Goal: Transaction & Acquisition: Download file/media

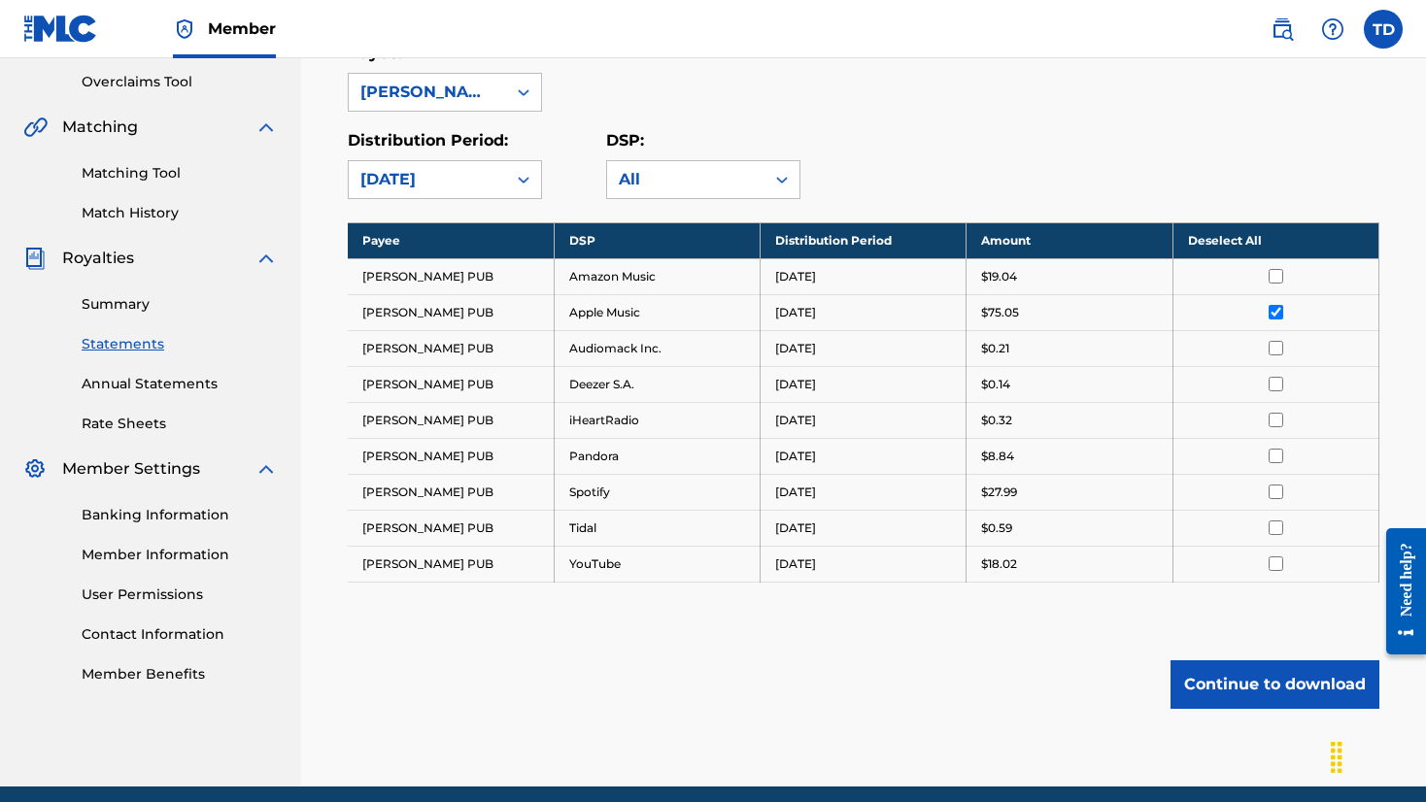
click at [1202, 674] on button "Continue to download" at bounding box center [1275, 685] width 209 height 49
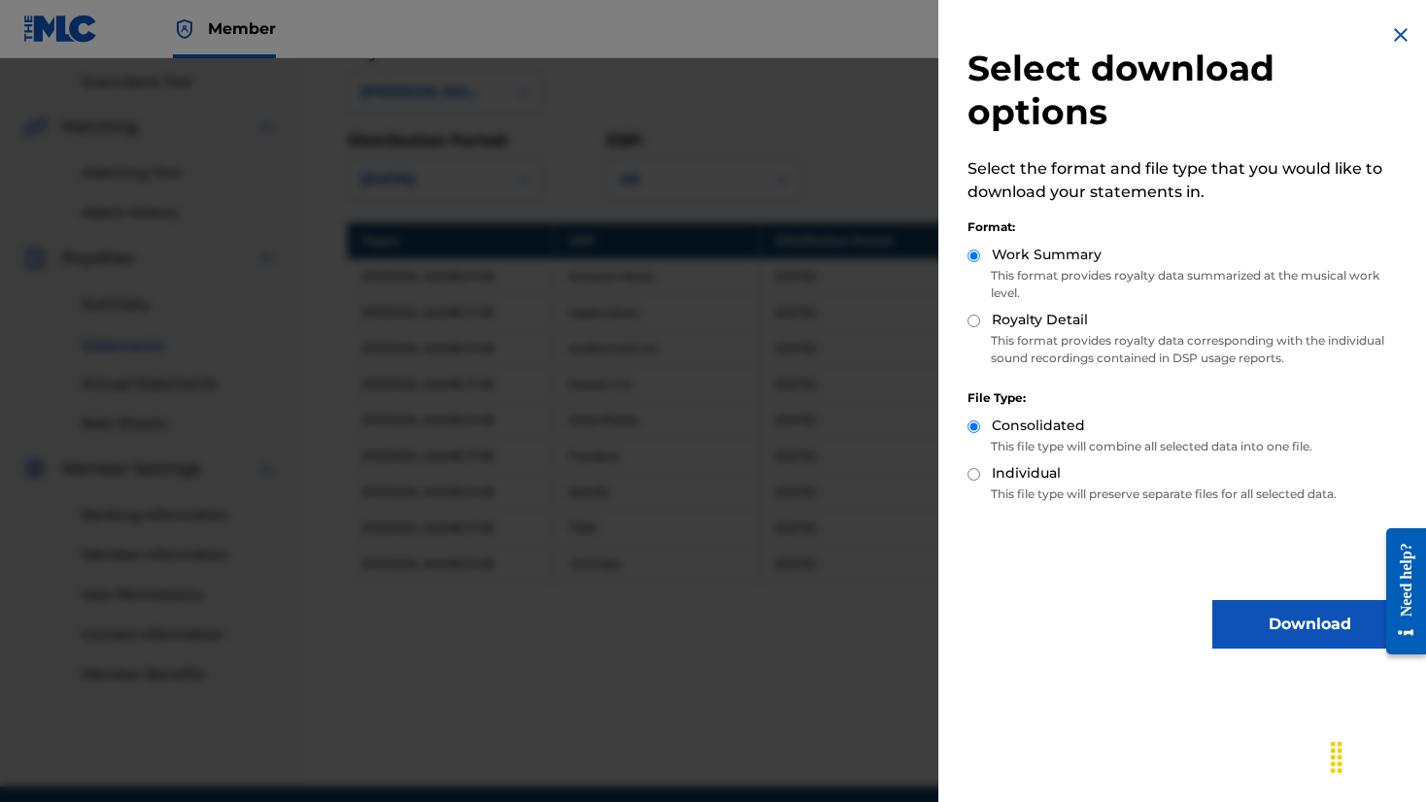
click at [1235, 618] on button "Download" at bounding box center [1309, 624] width 194 height 49
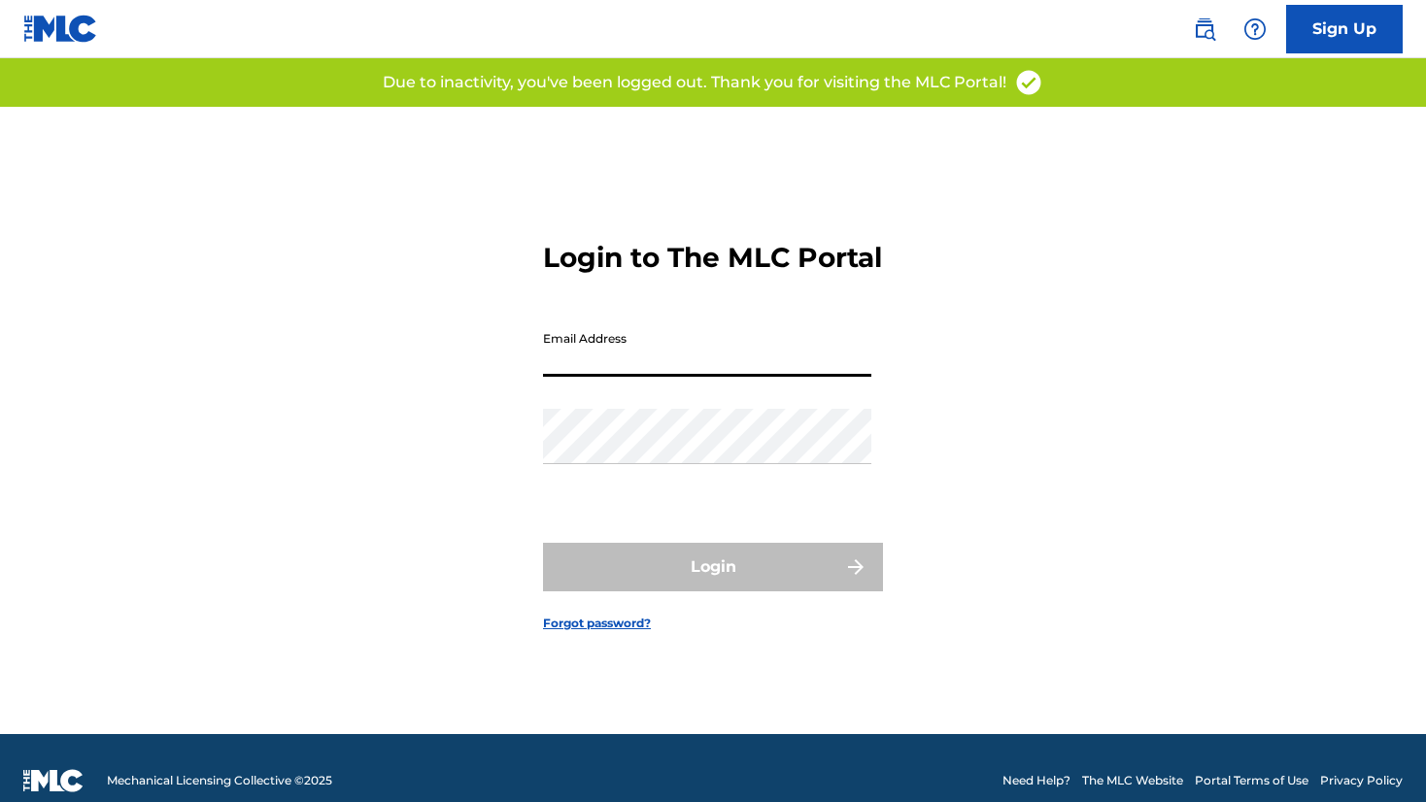
type input "[EMAIL_ADDRESS][DOMAIN_NAME]"
click at [713, 584] on button "Login" at bounding box center [713, 567] width 340 height 49
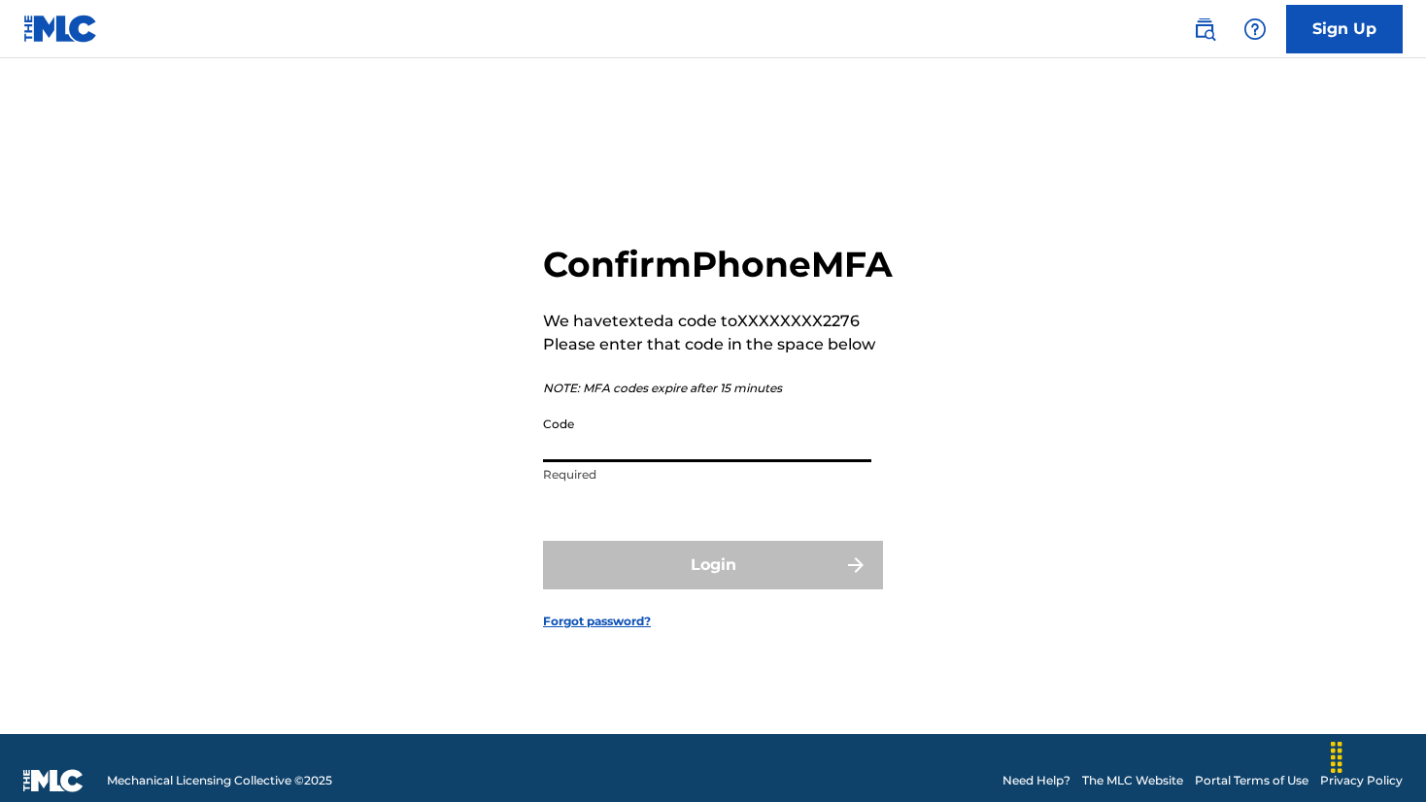
click at [838, 462] on input "Code" at bounding box center [707, 434] width 328 height 55
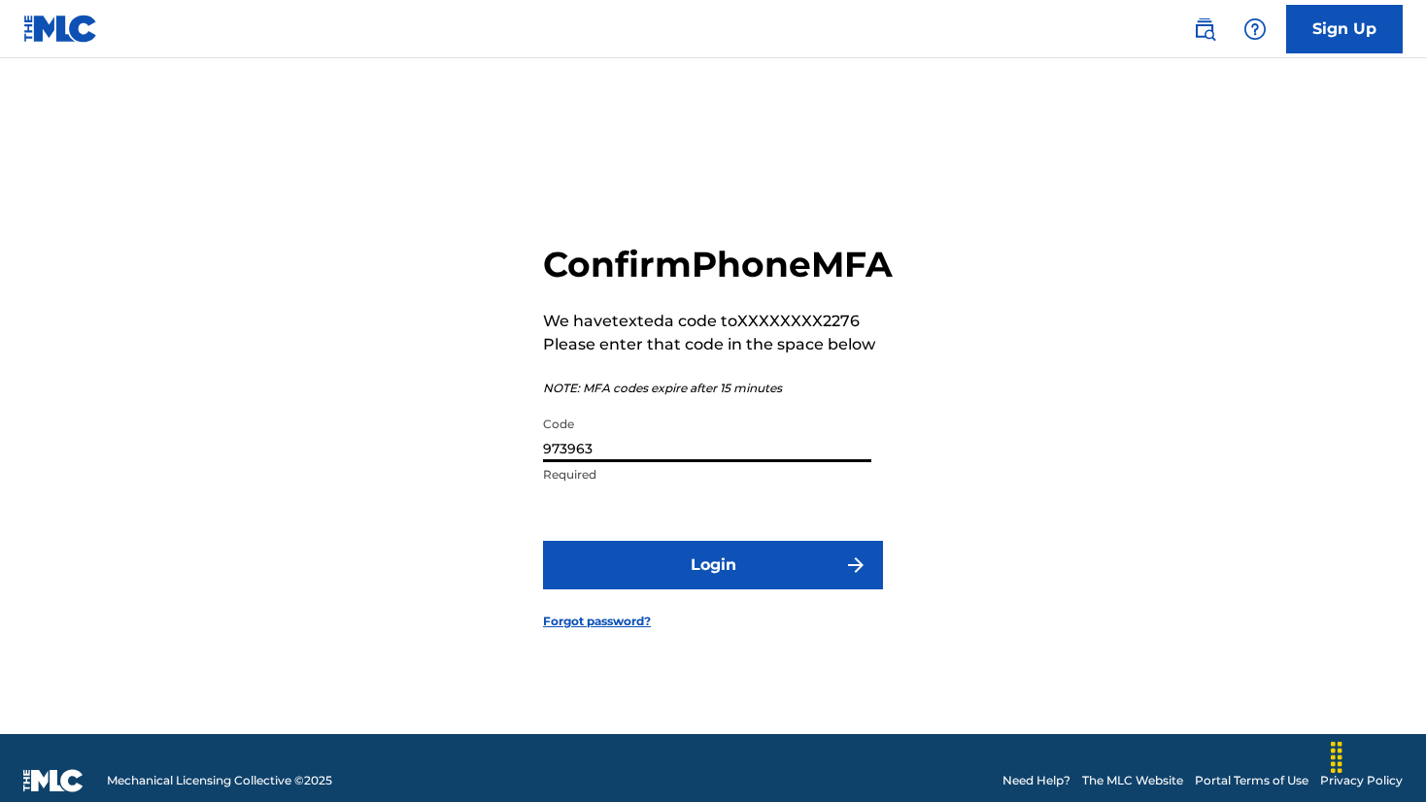
type input "973963"
click at [799, 590] on button "Login" at bounding box center [713, 565] width 340 height 49
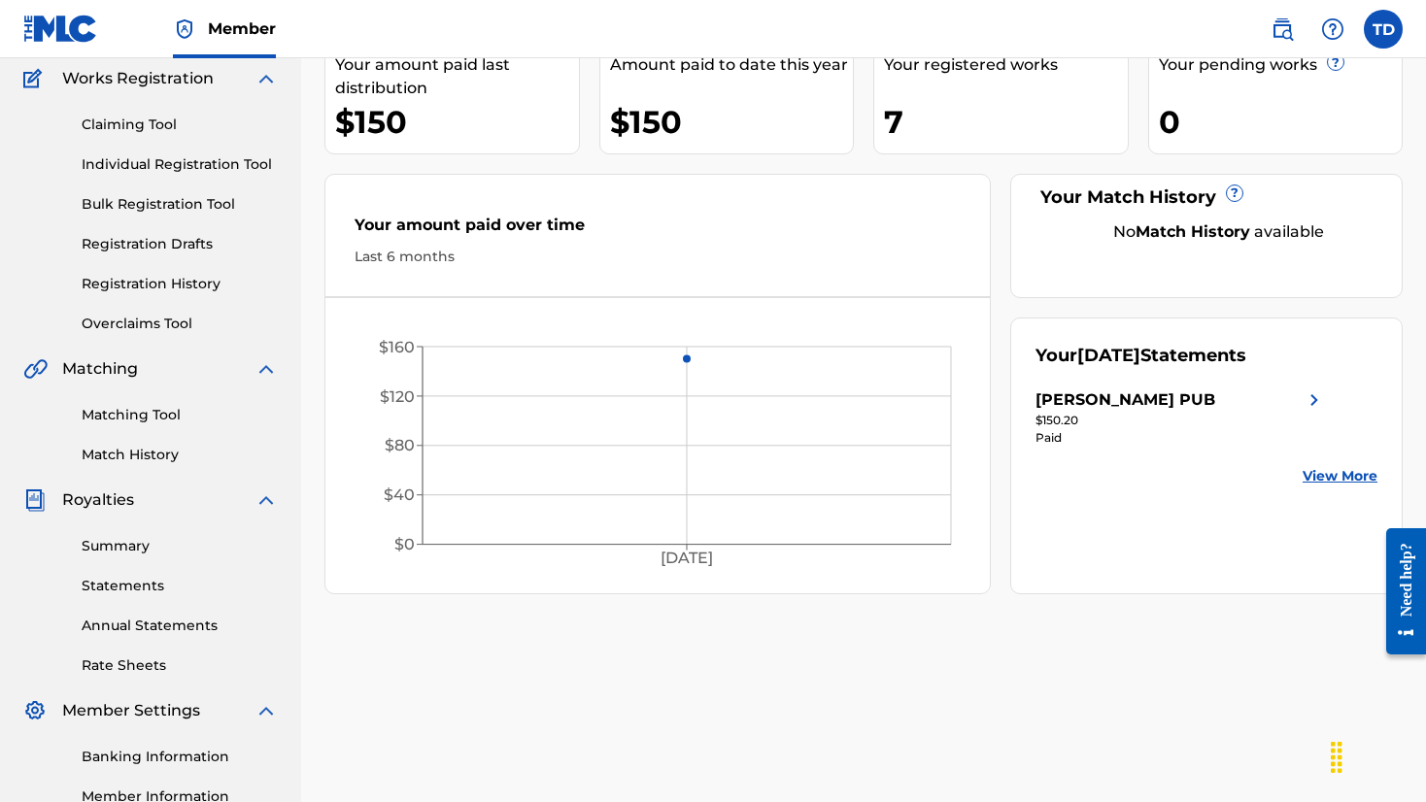
scroll to position [162, 0]
click at [1353, 481] on link "View More" at bounding box center [1340, 475] width 75 height 20
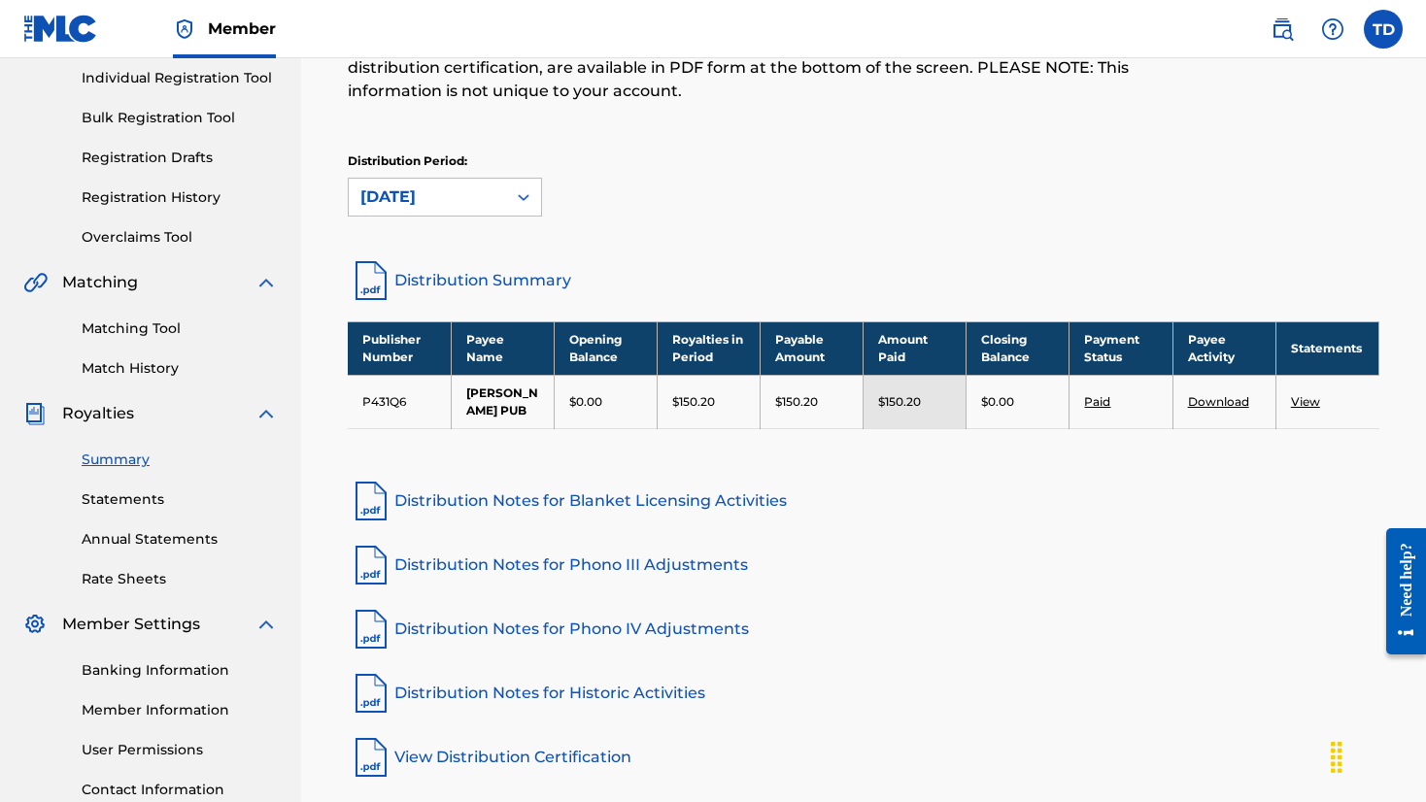
scroll to position [340, 0]
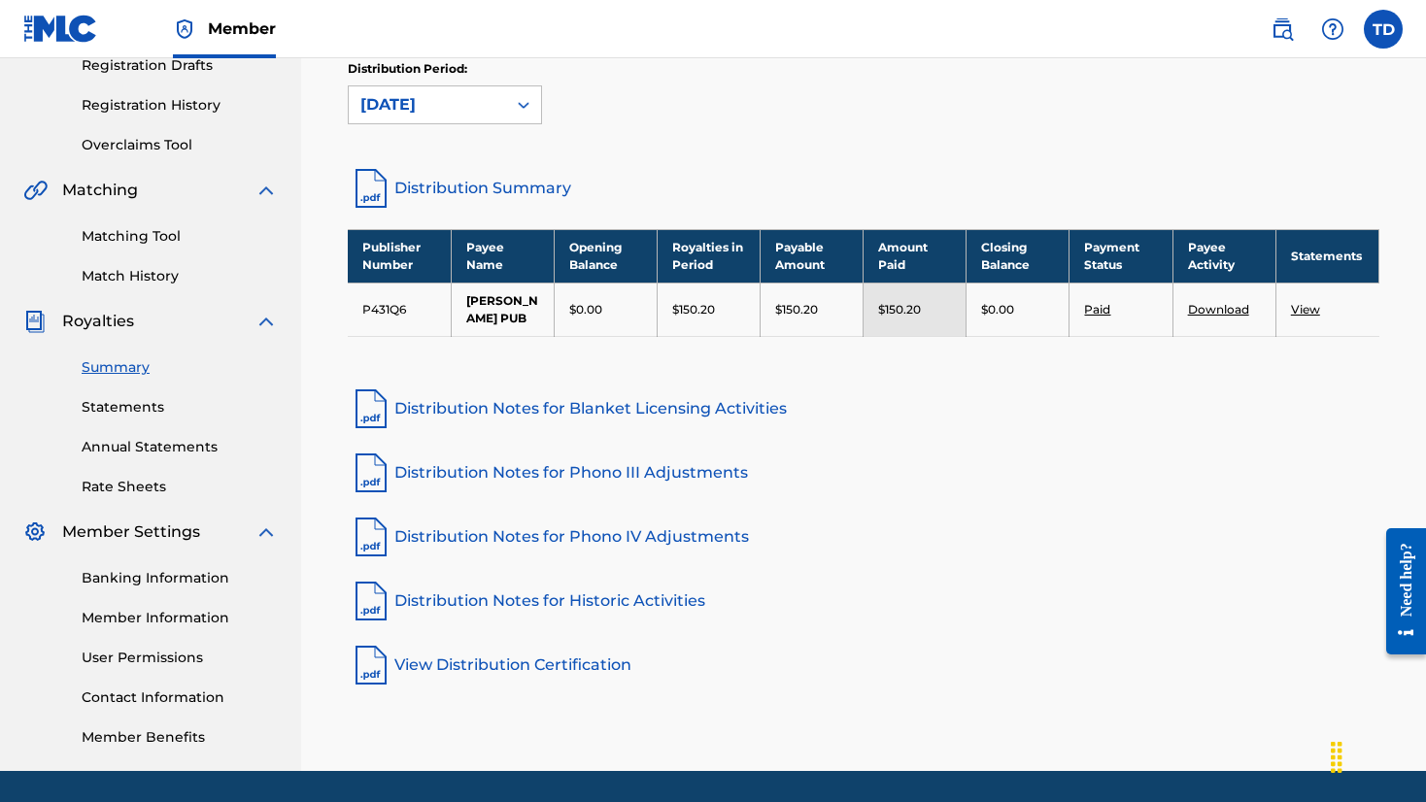
click at [1300, 316] on link "View" at bounding box center [1305, 309] width 29 height 15
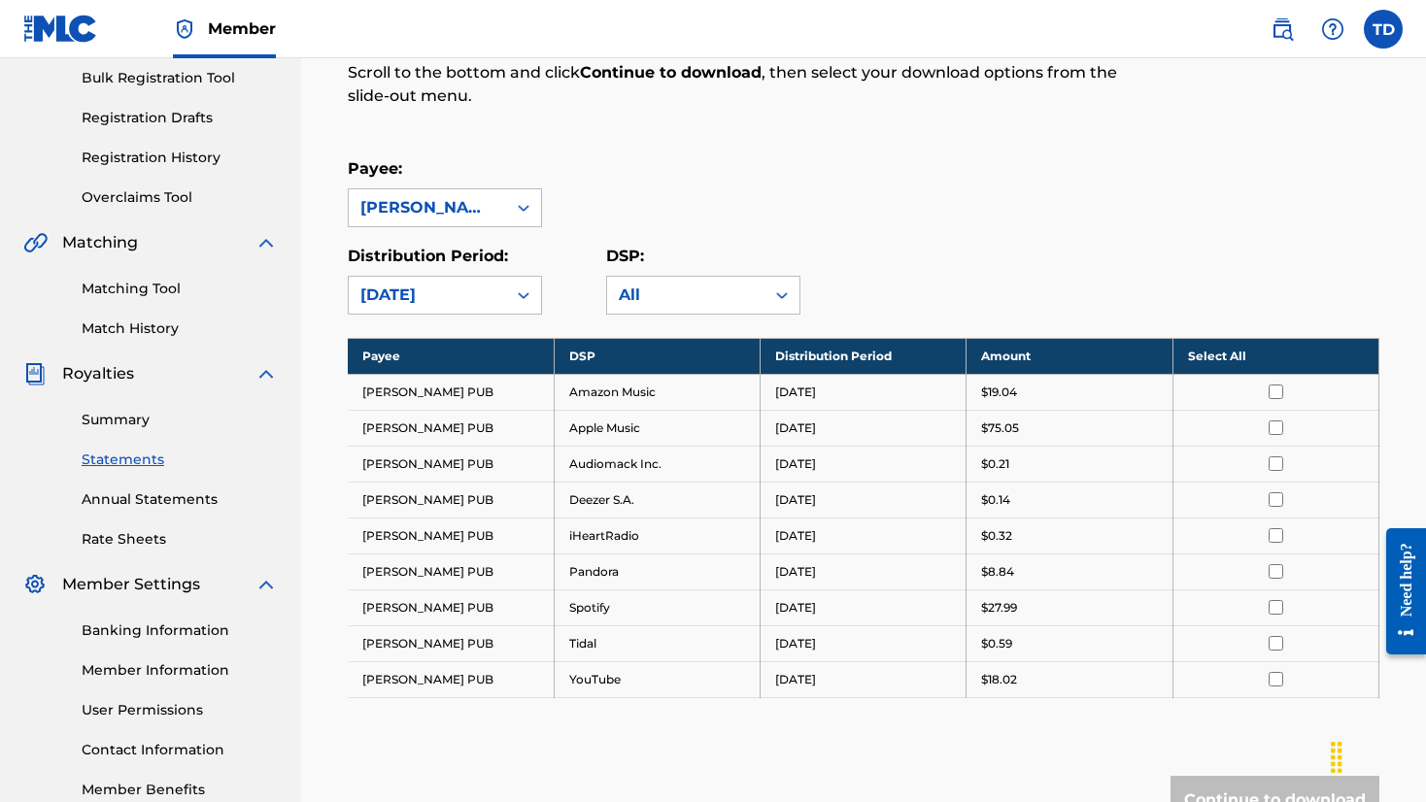
scroll to position [292, 0]
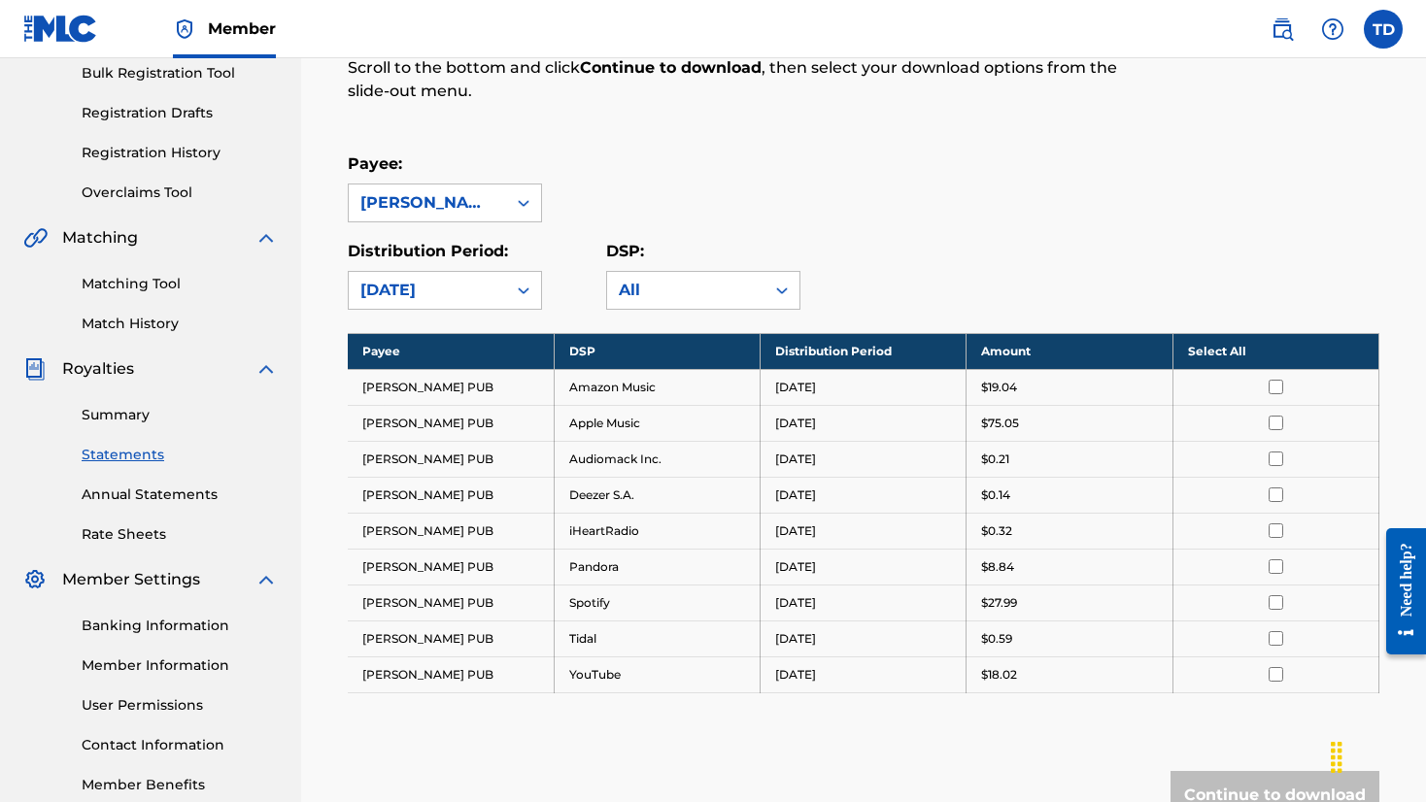
click at [1277, 425] on input "checkbox" at bounding box center [1276, 423] width 15 height 15
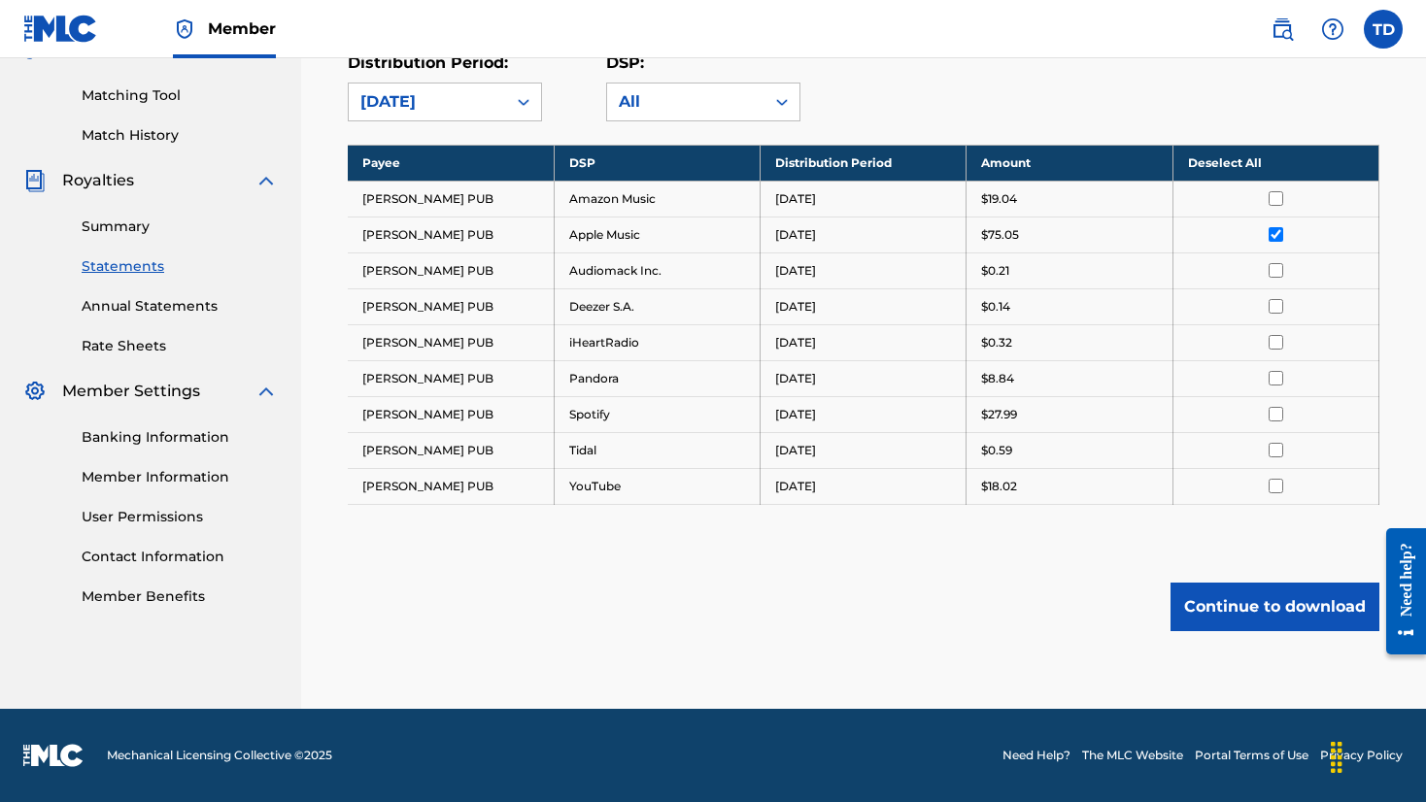
scroll to position [481, 0]
click at [1240, 606] on button "Continue to download" at bounding box center [1275, 607] width 209 height 49
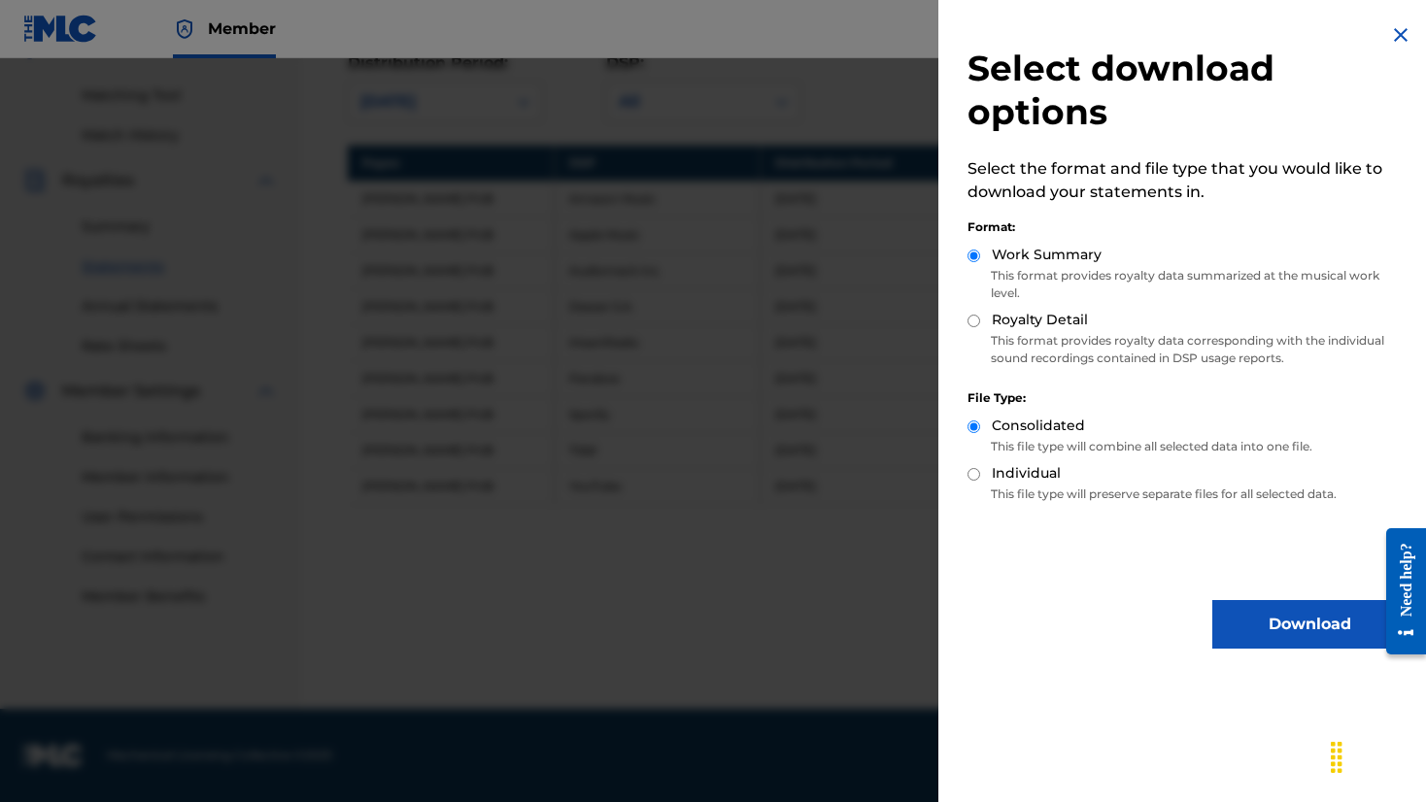
click at [1260, 634] on button "Download" at bounding box center [1309, 624] width 194 height 49
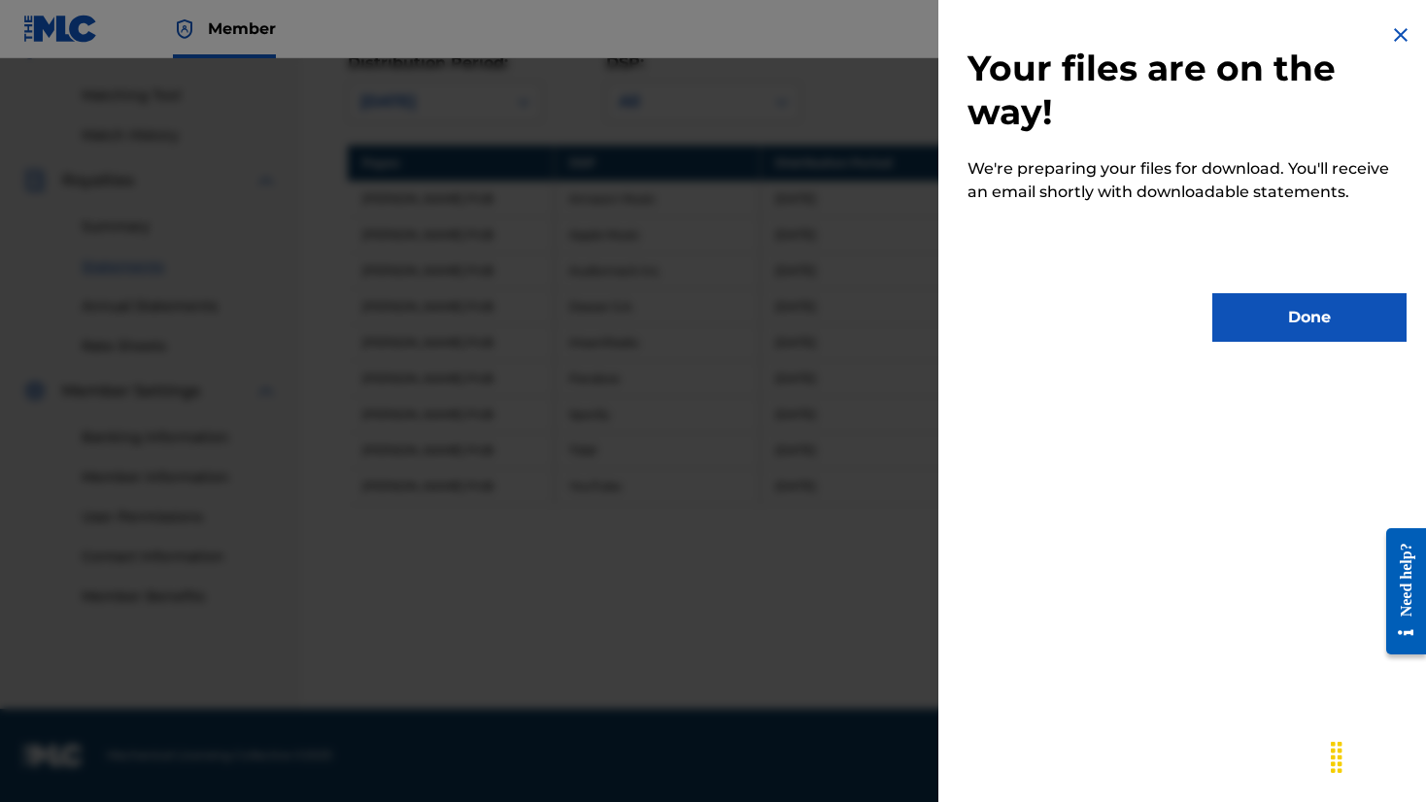
click at [1317, 320] on button "Done" at bounding box center [1309, 317] width 194 height 49
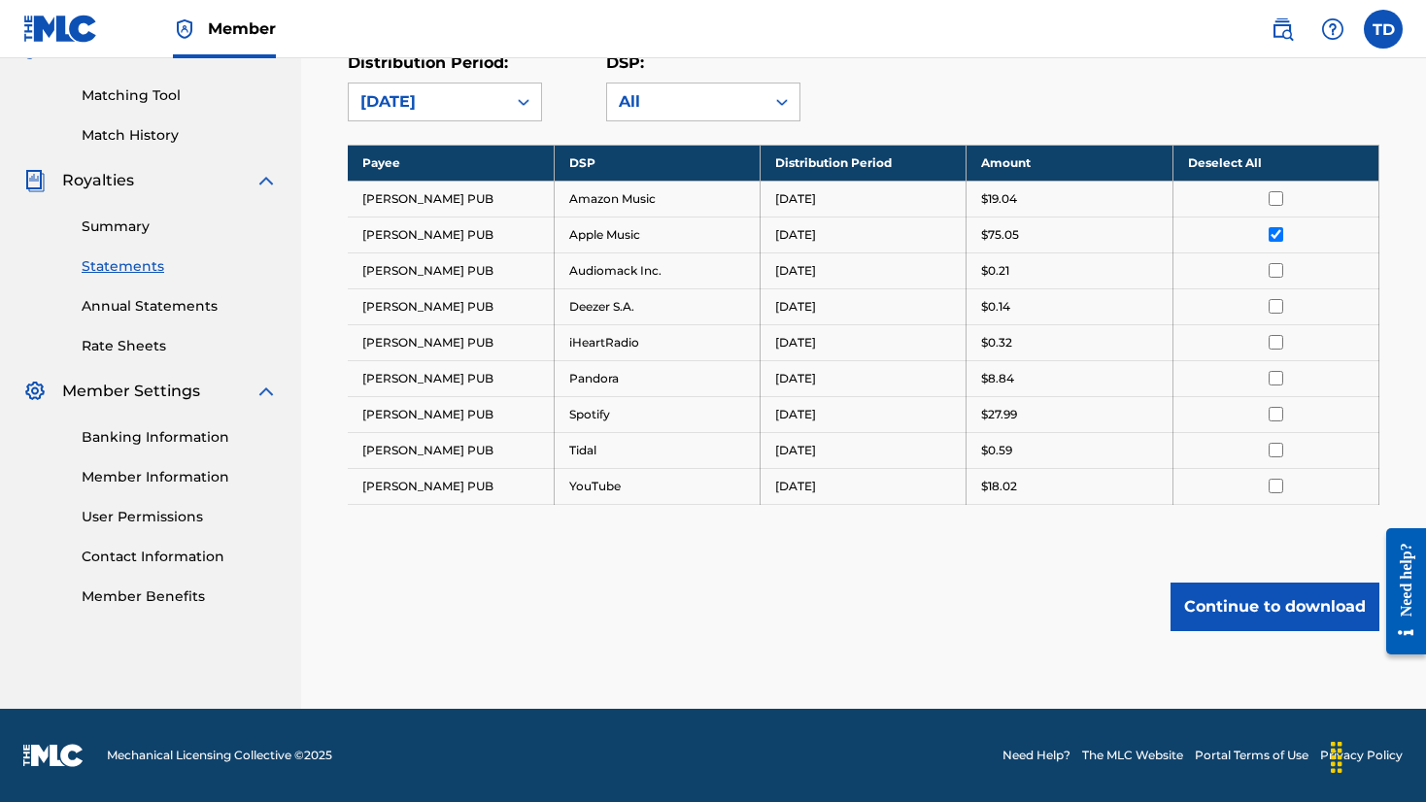
click at [123, 233] on link "Summary" at bounding box center [180, 227] width 196 height 20
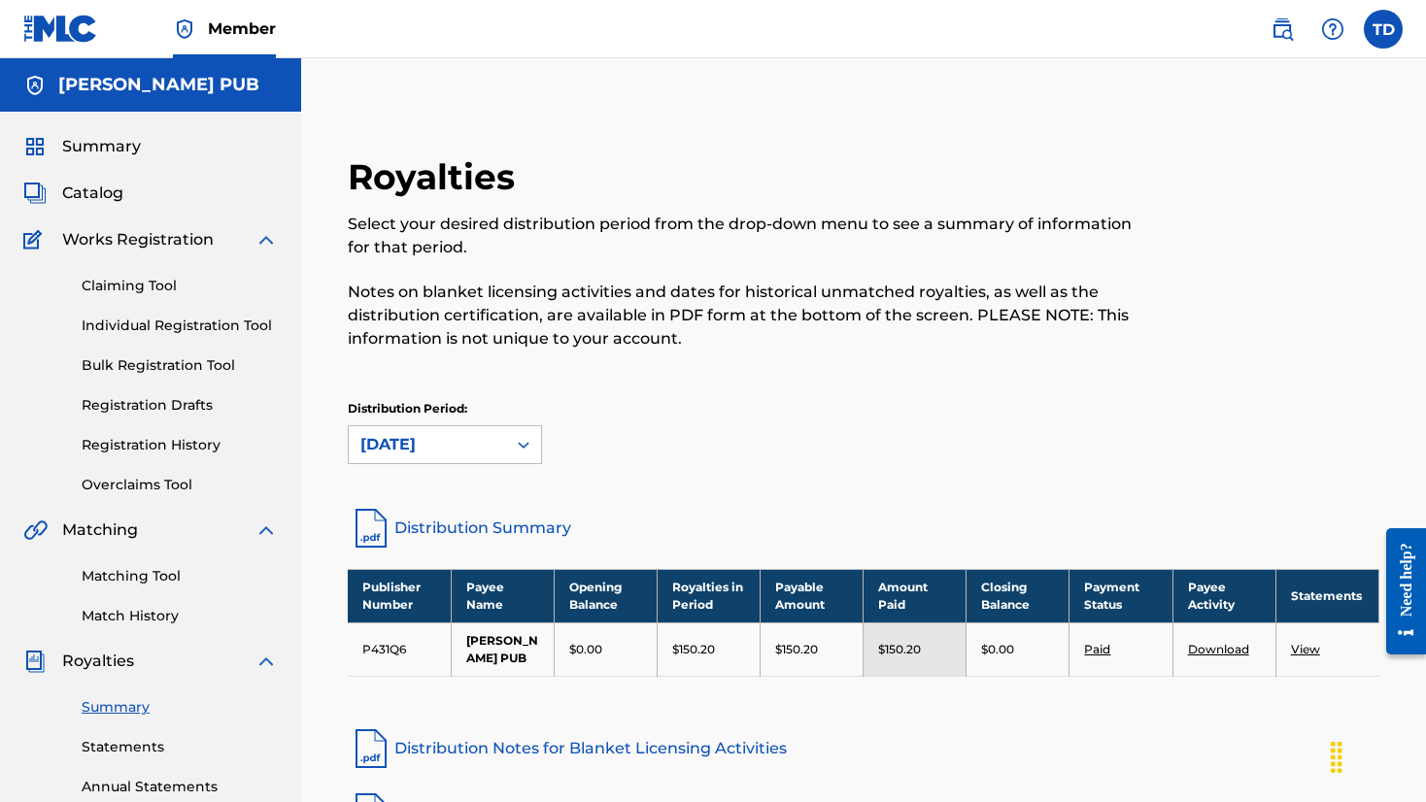
click at [169, 446] on link "Registration History" at bounding box center [180, 445] width 196 height 20
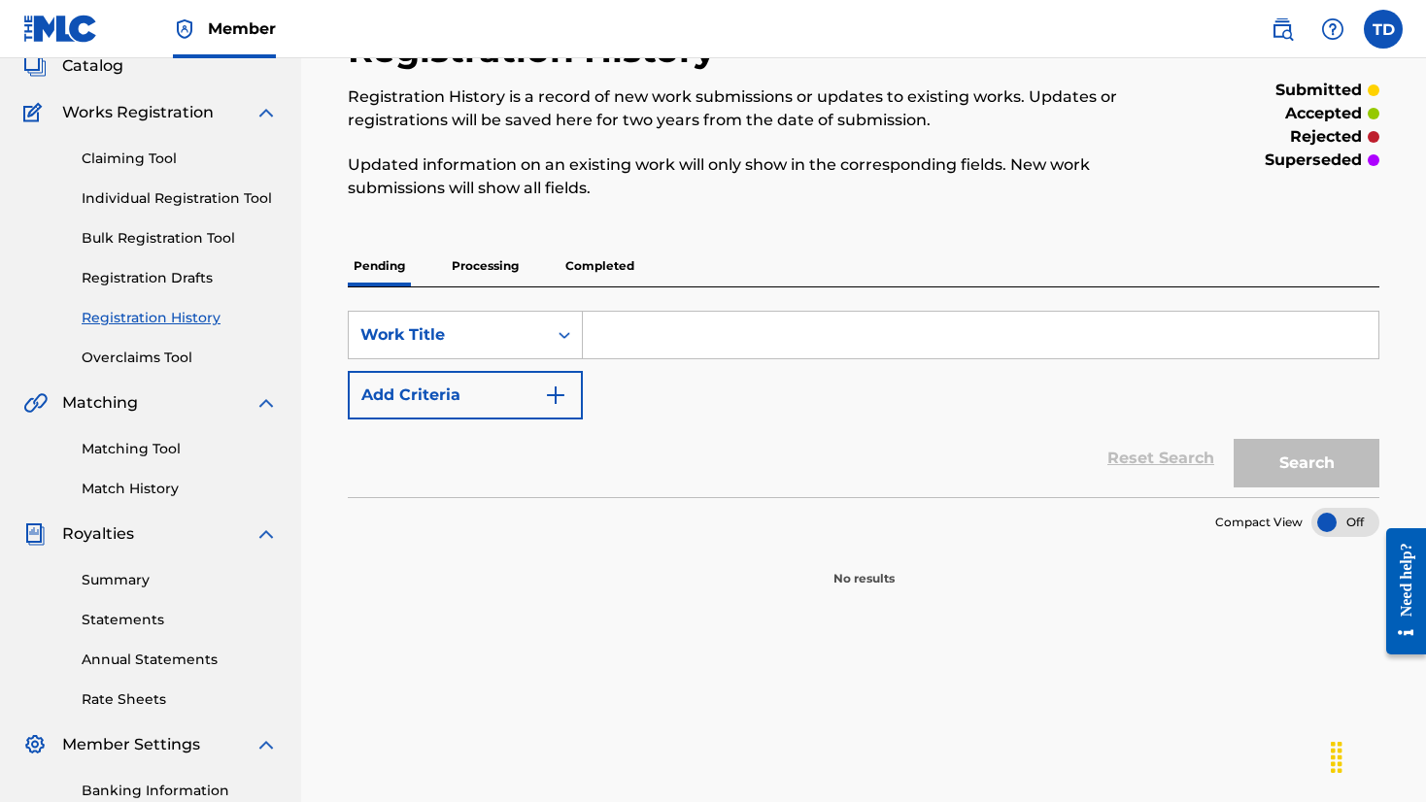
scroll to position [126, 0]
click at [147, 279] on link "Registration Drafts" at bounding box center [180, 279] width 196 height 20
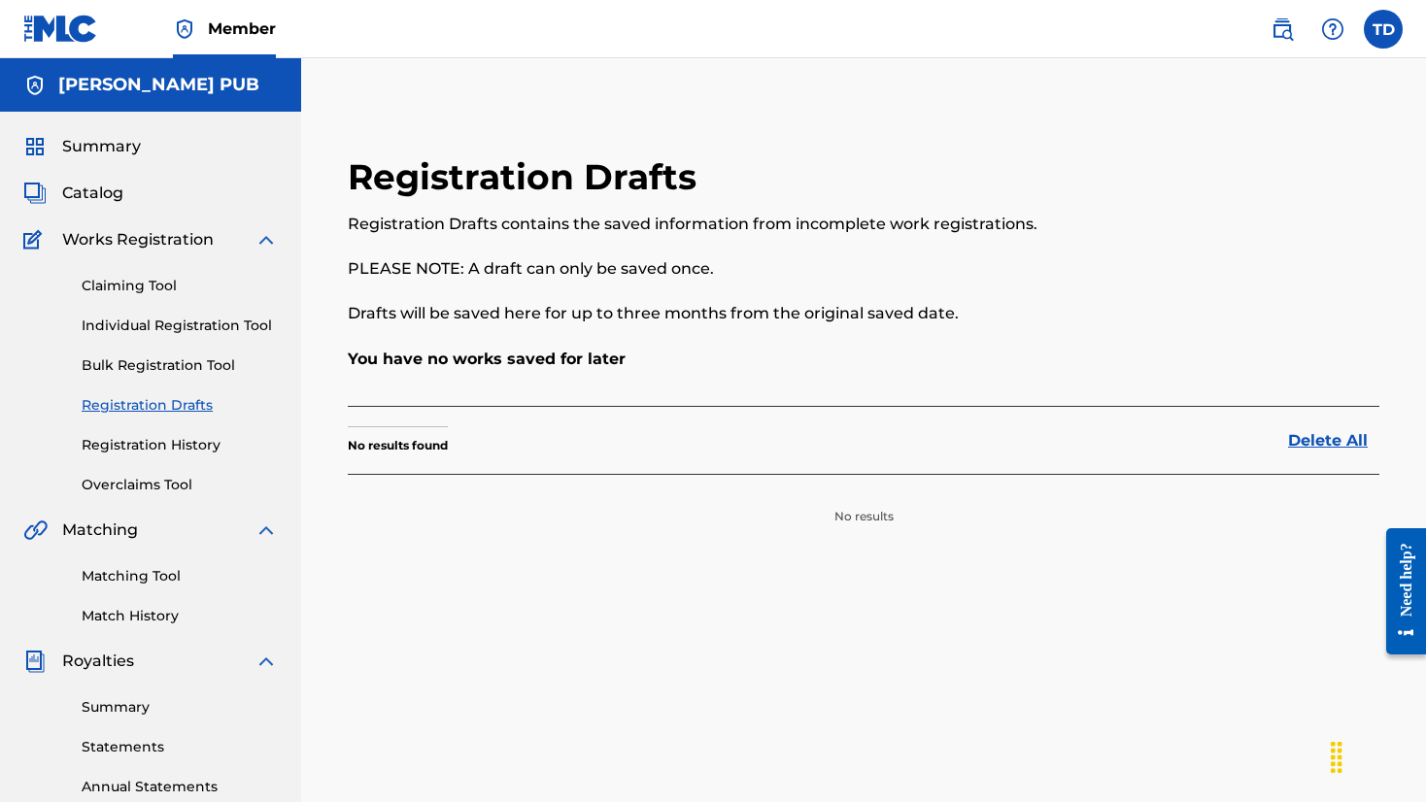
click at [108, 191] on span "Catalog" at bounding box center [92, 193] width 61 height 23
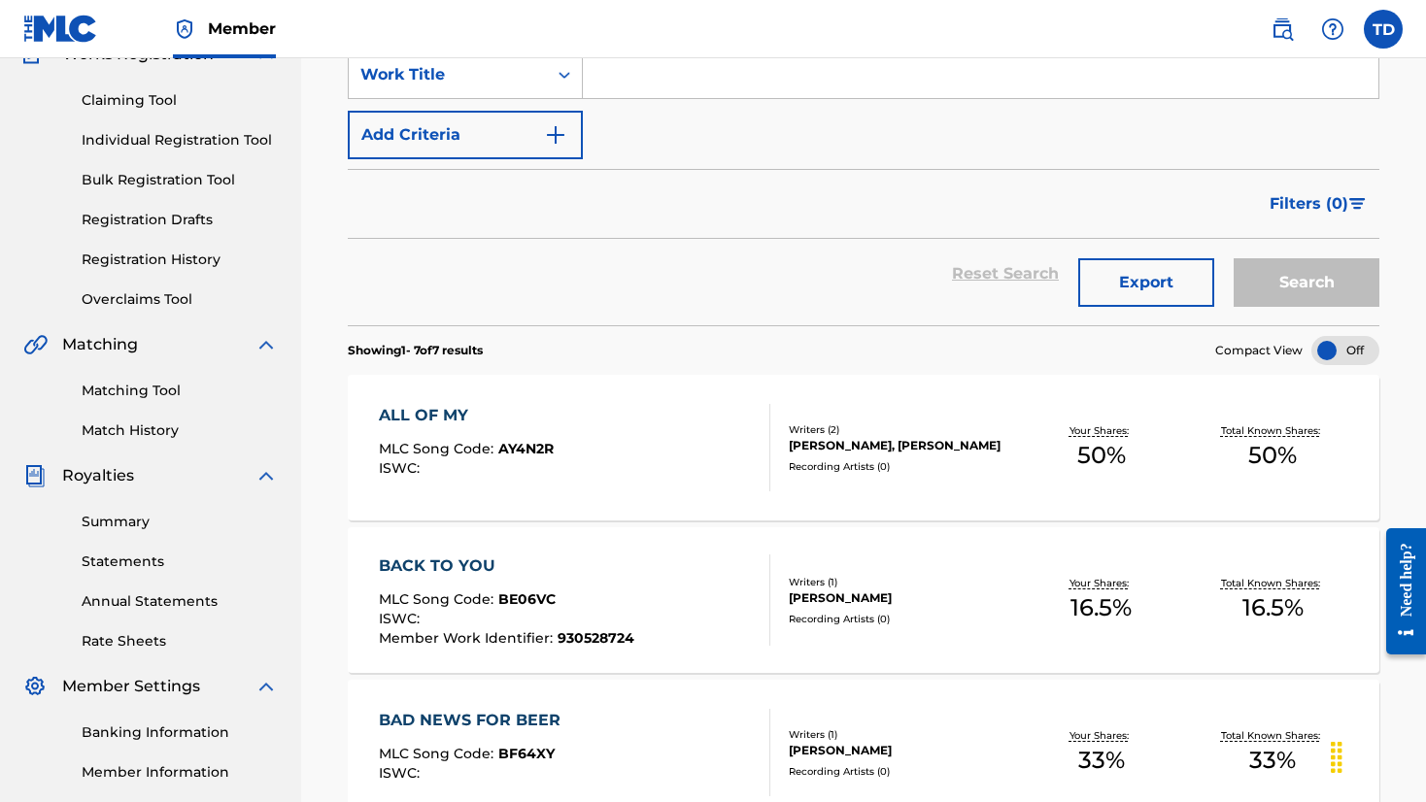
scroll to position [141, 0]
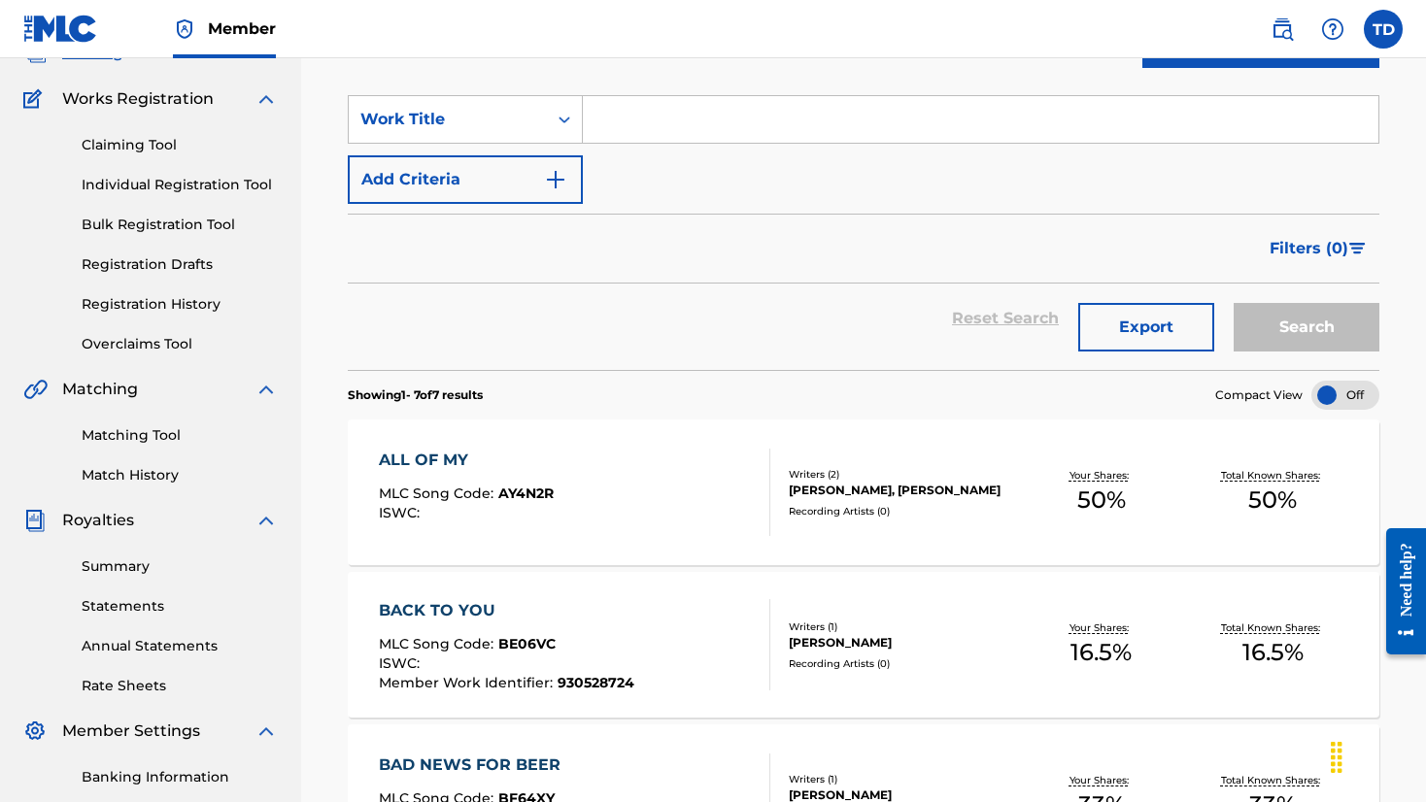
click at [202, 306] on link "Registration History" at bounding box center [180, 304] width 196 height 20
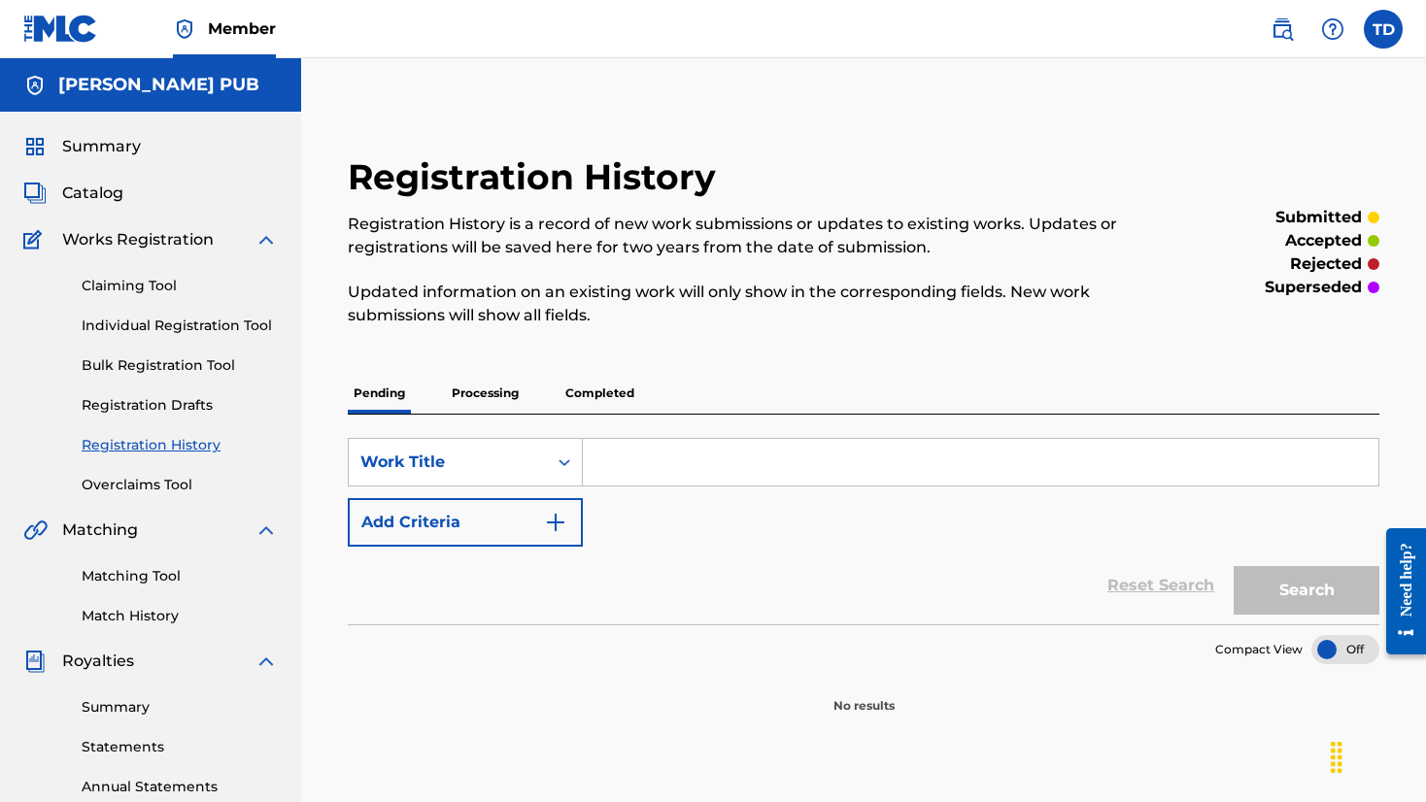
click at [495, 390] on p "Processing" at bounding box center [485, 393] width 79 height 41
